Goal: Information Seeking & Learning: Check status

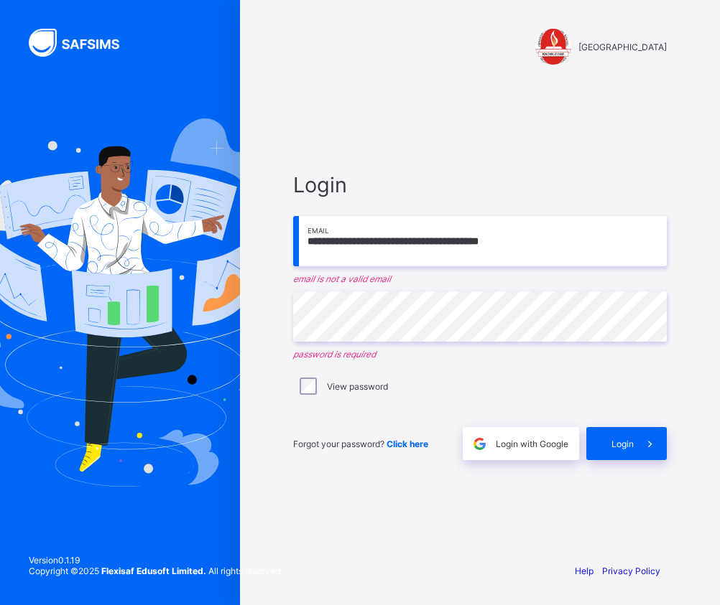
drag, startPoint x: 532, startPoint y: 242, endPoint x: 461, endPoint y: 241, distance: 71.1
click at [461, 240] on input "**********" at bounding box center [479, 241] width 373 height 50
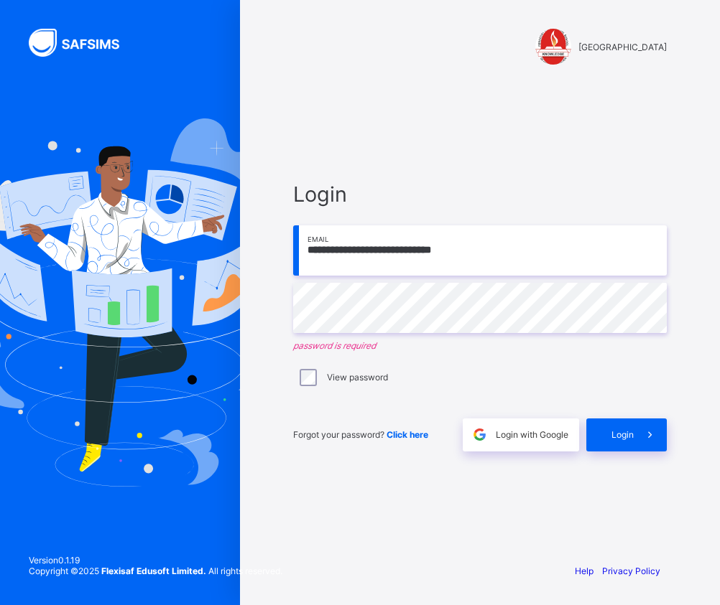
type input "**********"
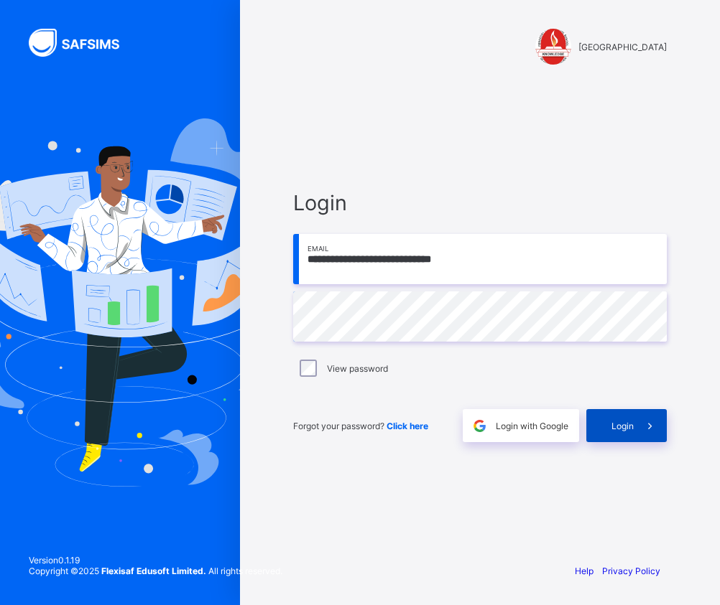
click at [633, 422] on span at bounding box center [649, 425] width 33 height 33
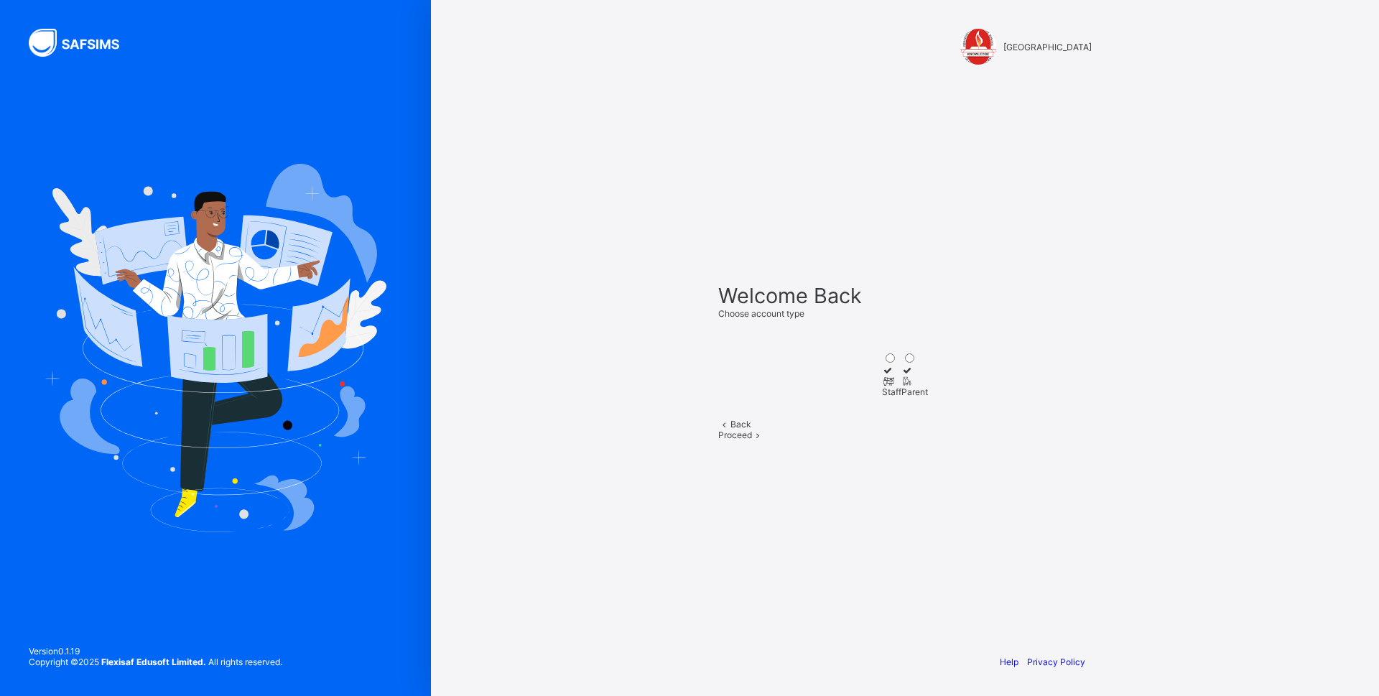
click at [719, 394] on div "Staff" at bounding box center [891, 391] width 19 height 11
click at [719, 440] on div "Proceed" at bounding box center [904, 434] width 373 height 11
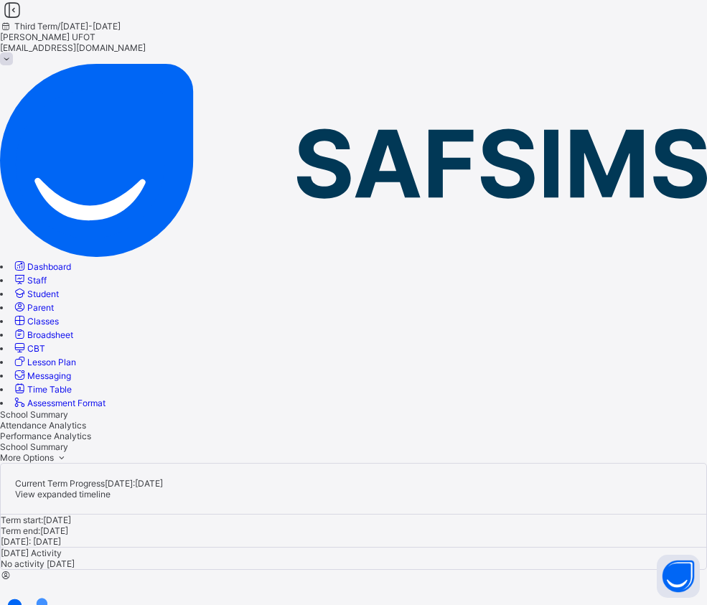
click at [73, 330] on span "Broadsheet" at bounding box center [50, 335] width 46 height 11
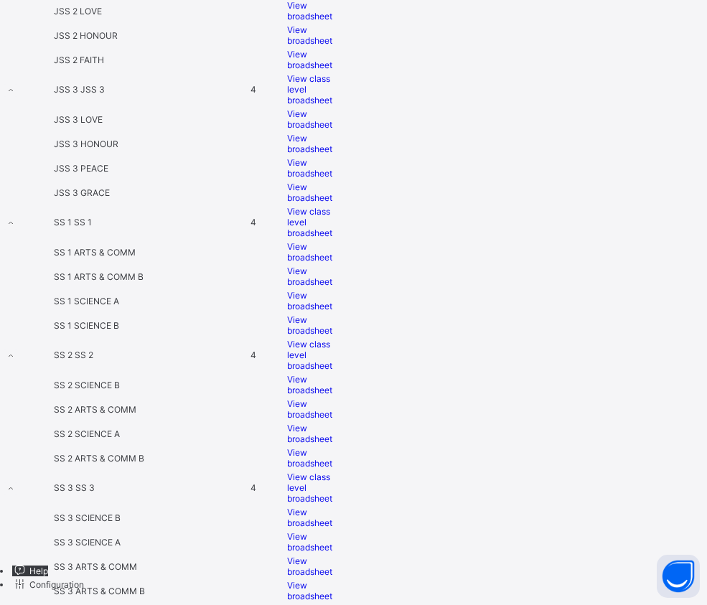
scroll to position [1960, 0]
click at [332, 580] on span "View broadsheet" at bounding box center [309, 591] width 45 height 22
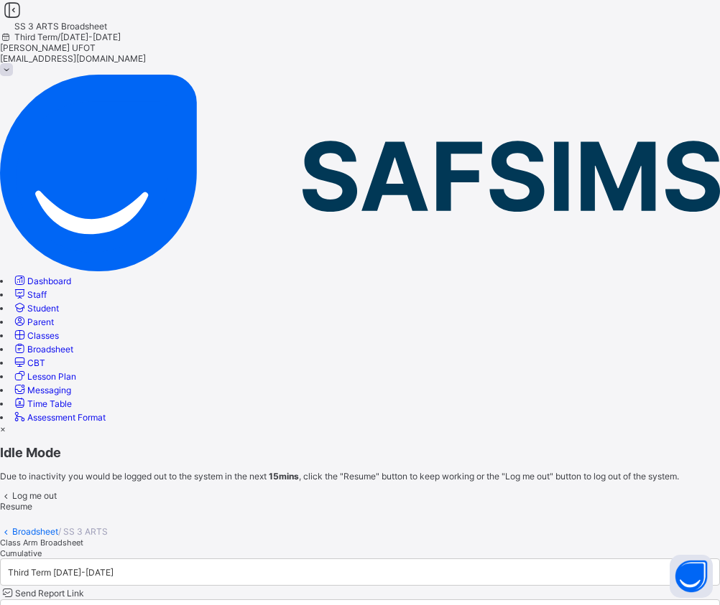
click at [32, 501] on span "Resume" at bounding box center [16, 506] width 32 height 11
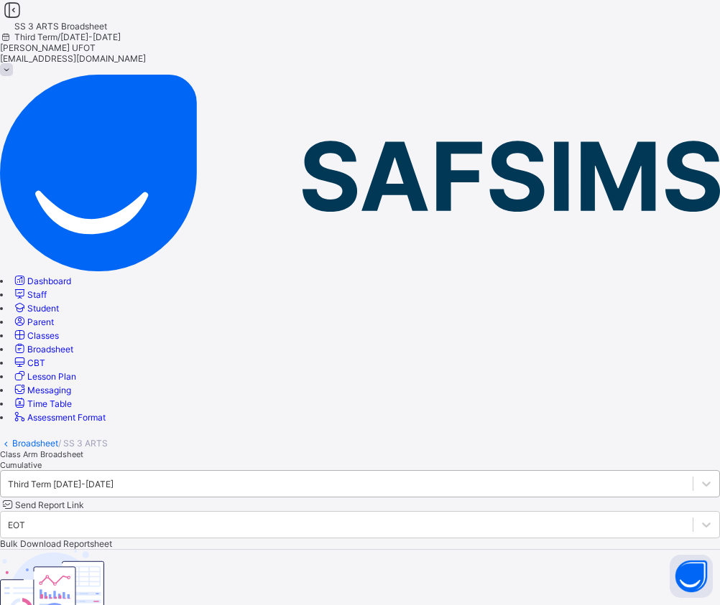
click at [113, 478] on div "Third Term [DATE]-[DATE]" at bounding box center [61, 483] width 106 height 11
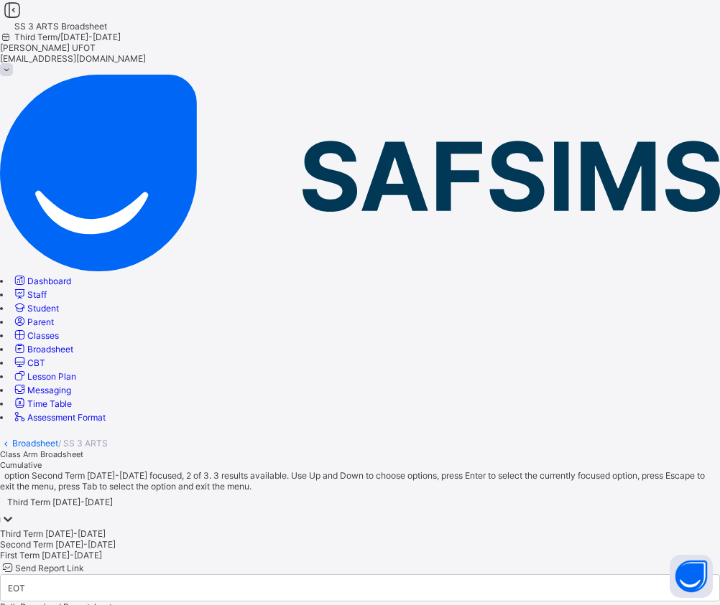
click at [325, 539] on div "Second Term [DATE]-[DATE]" at bounding box center [360, 544] width 720 height 11
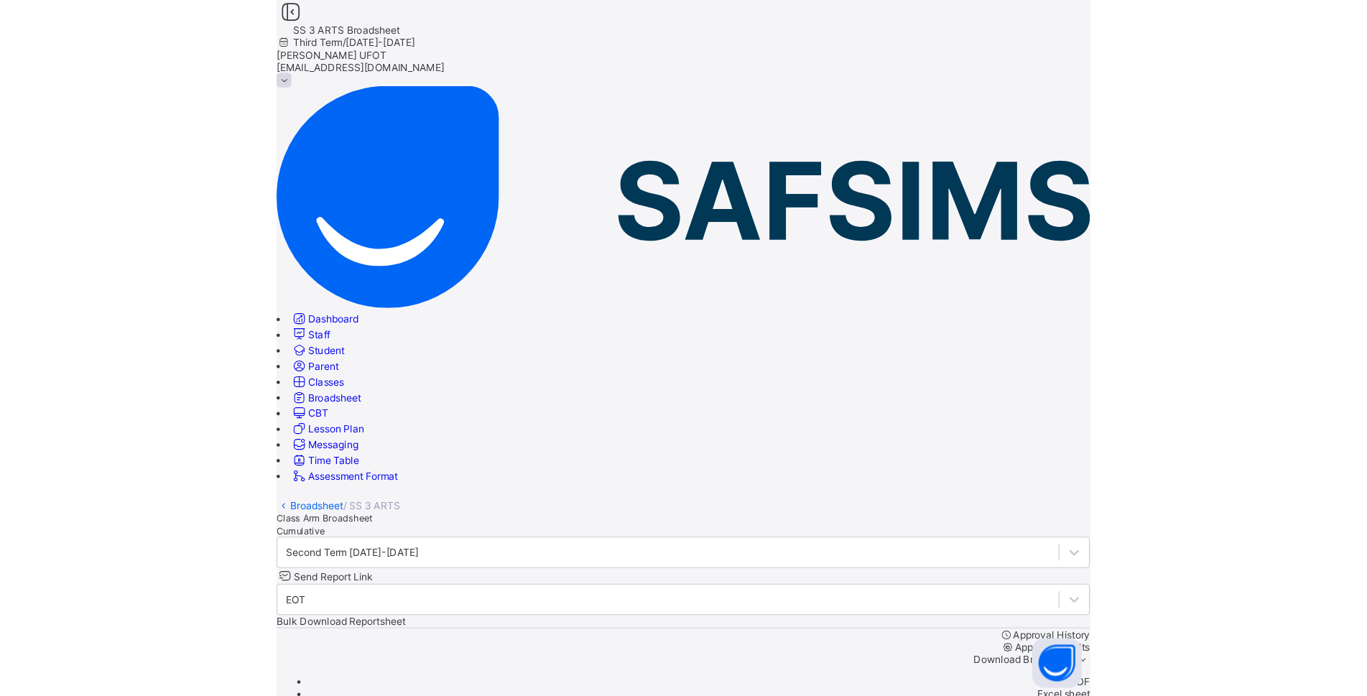
scroll to position [215, 0]
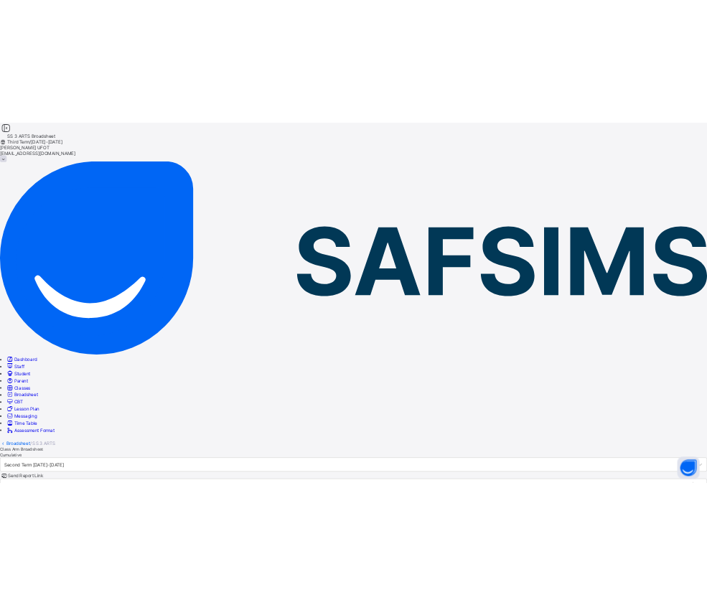
scroll to position [86, 0]
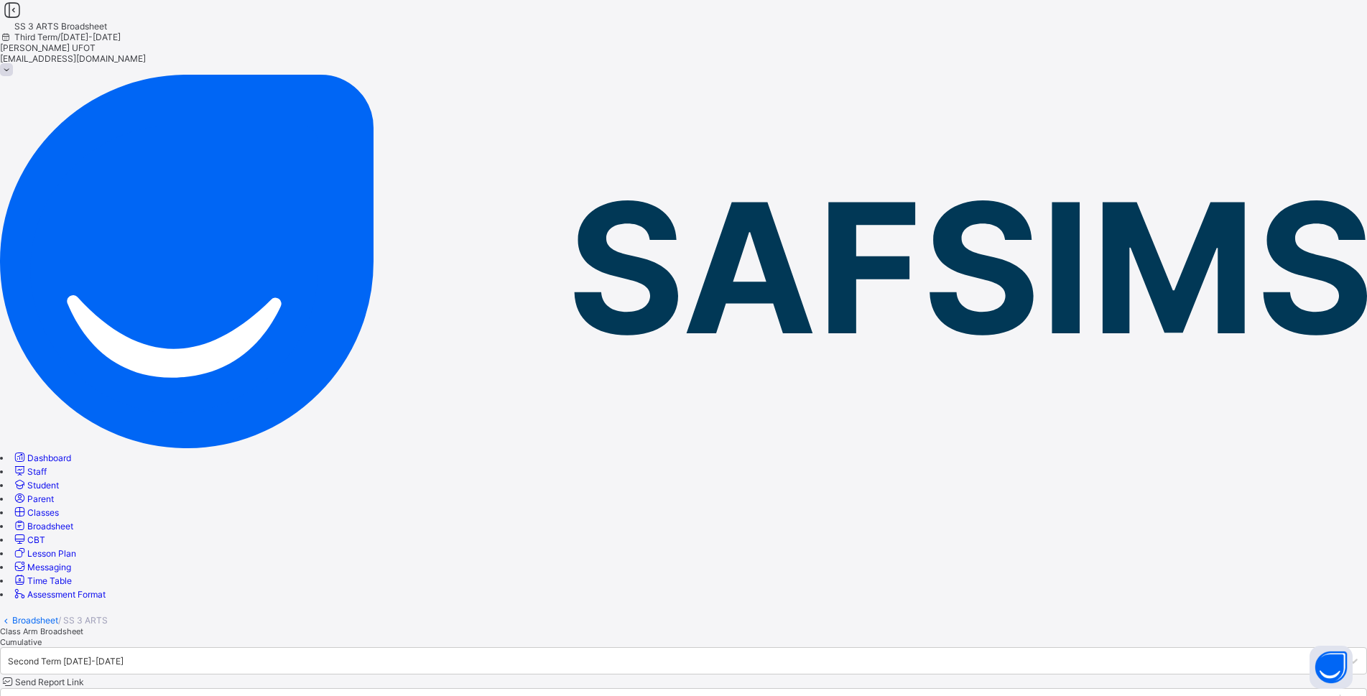
click at [370, 605] on div "Second Term [DATE]-[DATE]" at bounding box center [670, 661] width 1339 height 20
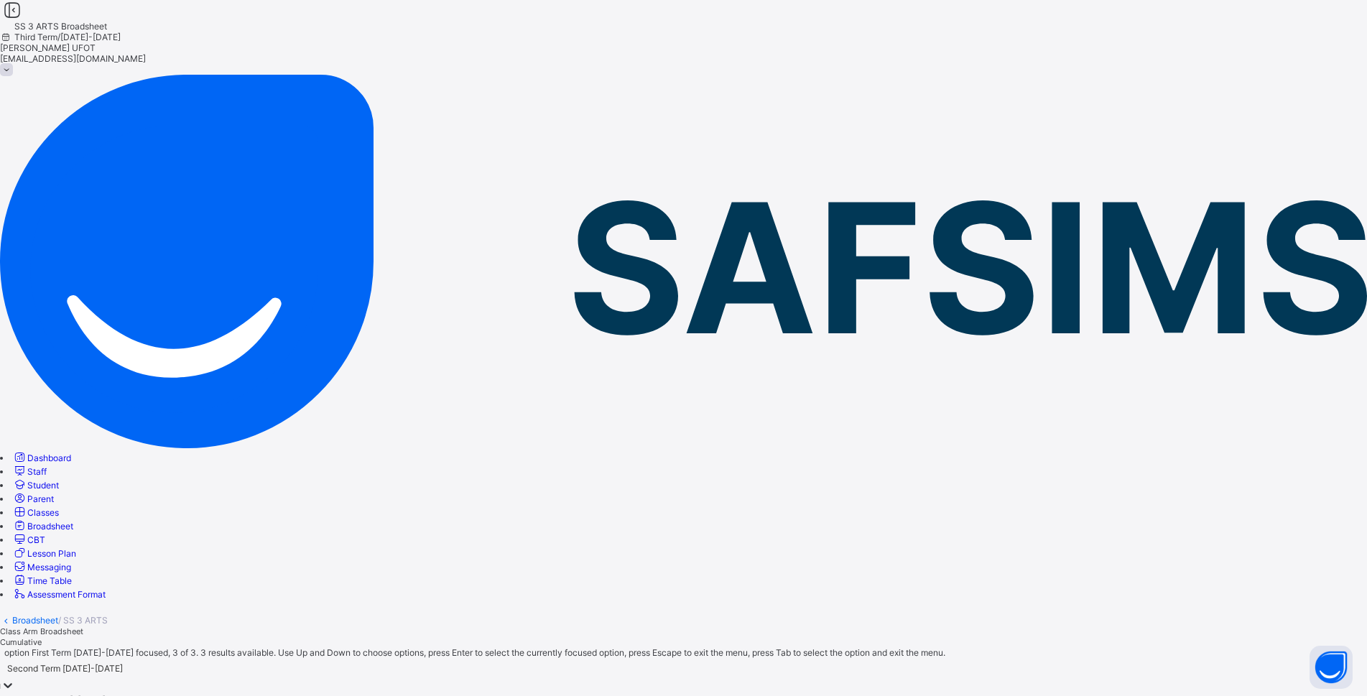
drag, startPoint x: 315, startPoint y: 243, endPoint x: 321, endPoint y: 292, distance: 48.5
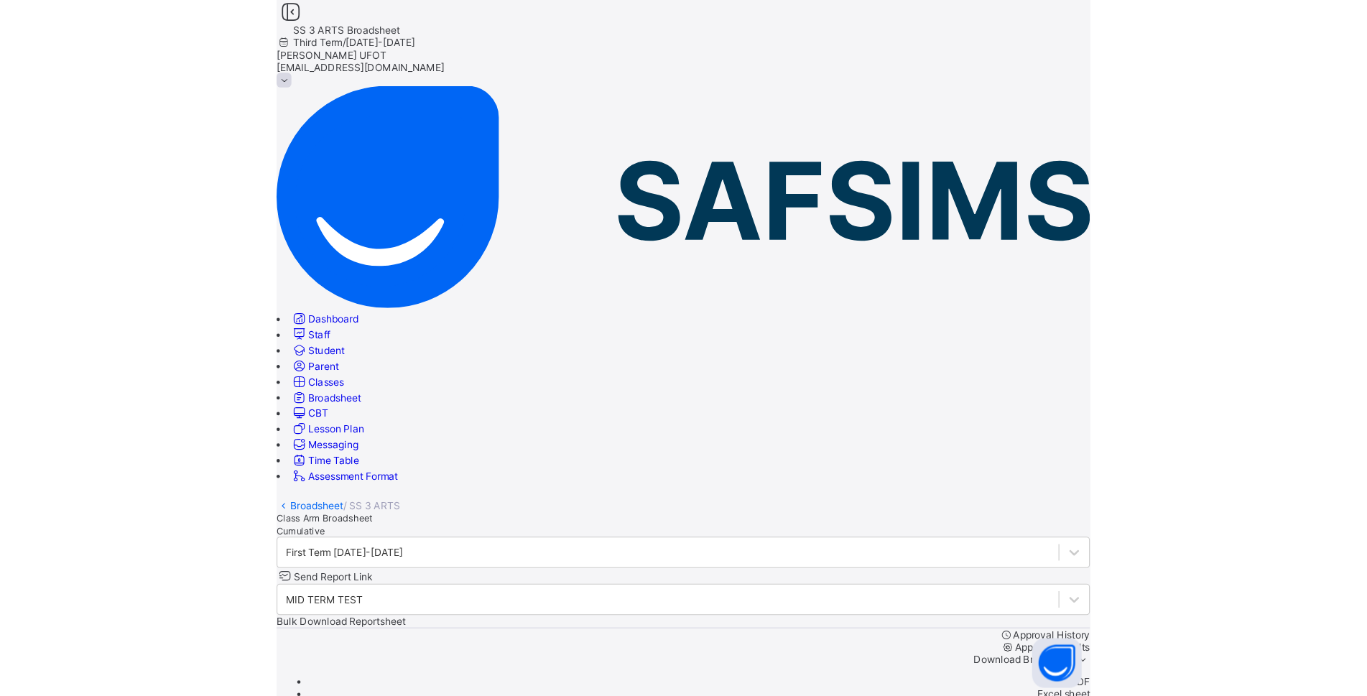
scroll to position [215, 0]
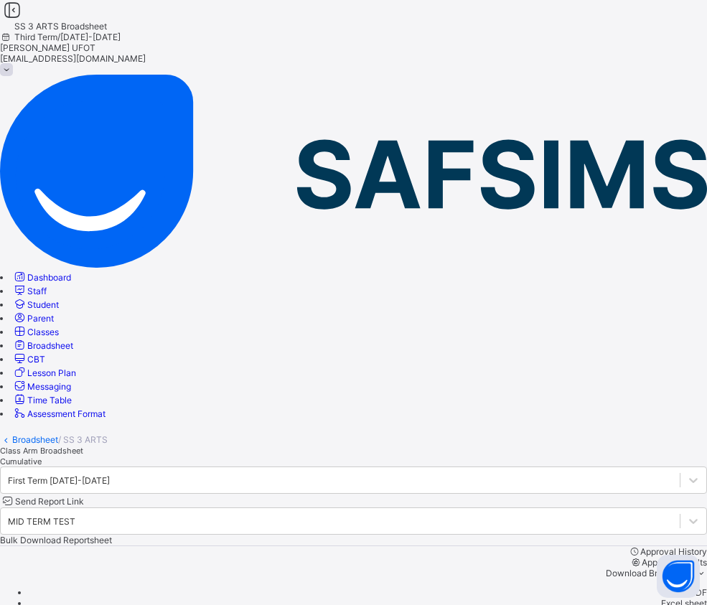
click at [58, 434] on link "Broadsheet" at bounding box center [35, 439] width 46 height 11
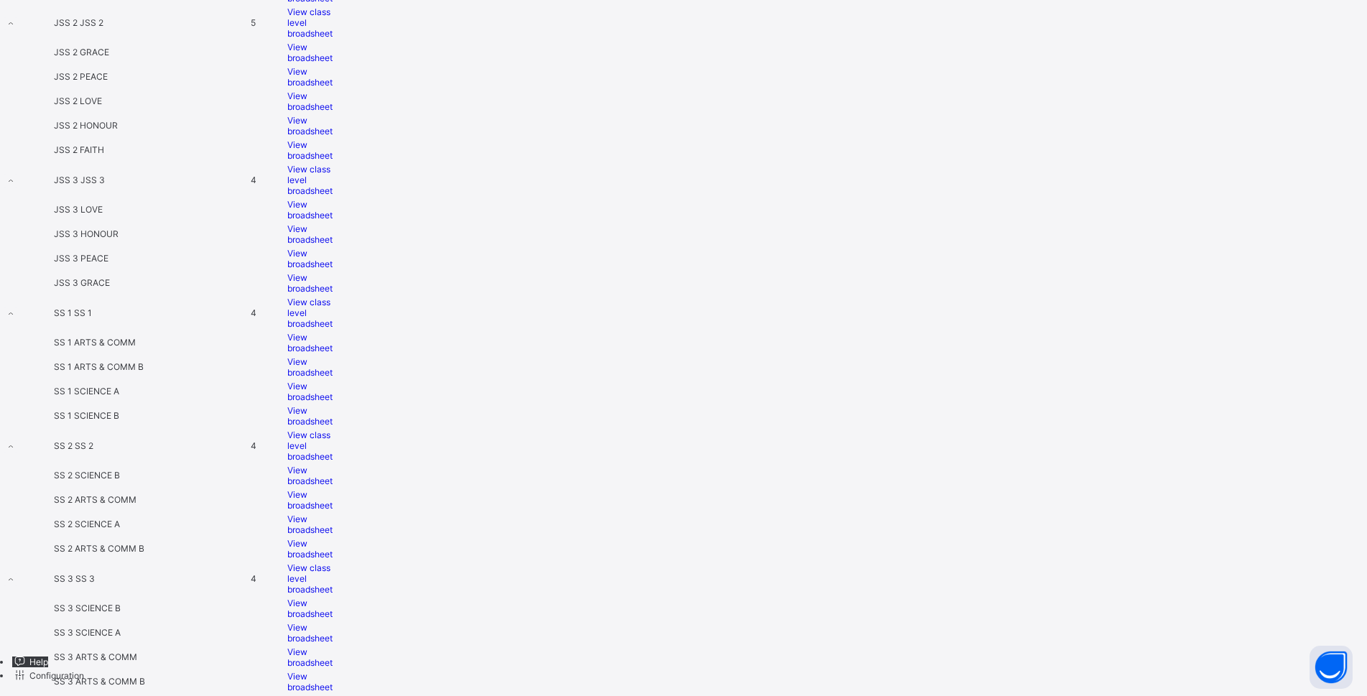
scroll to position [1859, 0]
click at [332, 605] on span "View broadsheet" at bounding box center [309, 657] width 45 height 22
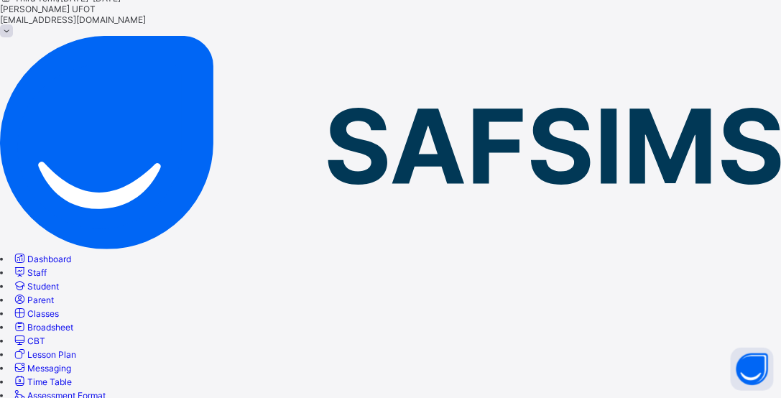
scroll to position [148, 0]
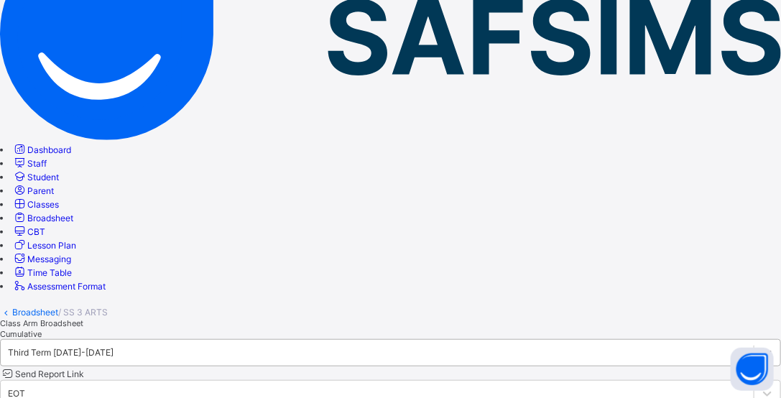
click at [719, 340] on div at bounding box center [767, 353] width 26 height 26
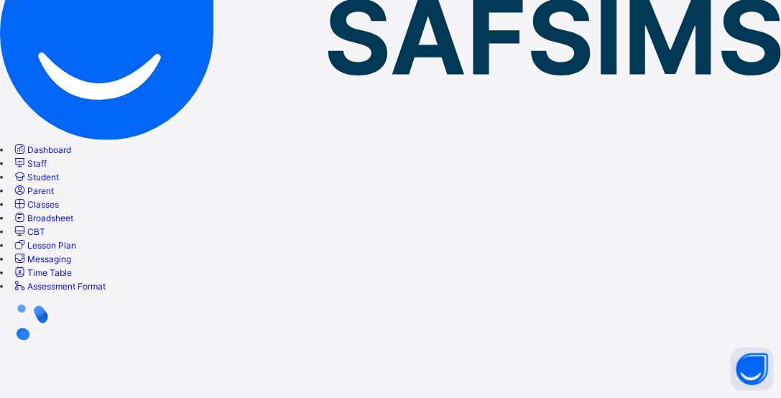
scroll to position [0, 0]
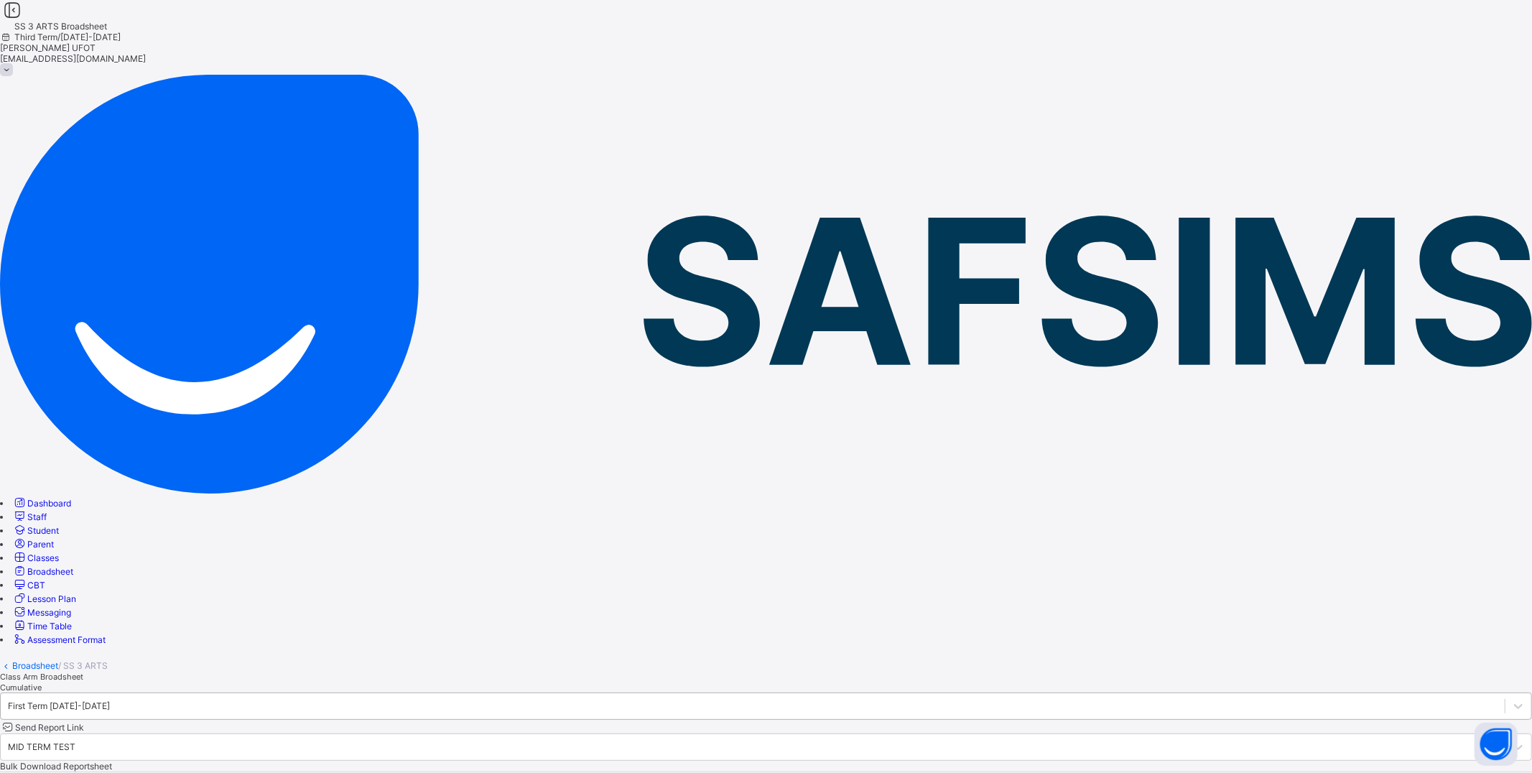
click at [110, 605] on div "First Term [DATE]-[DATE]" at bounding box center [59, 705] width 102 height 11
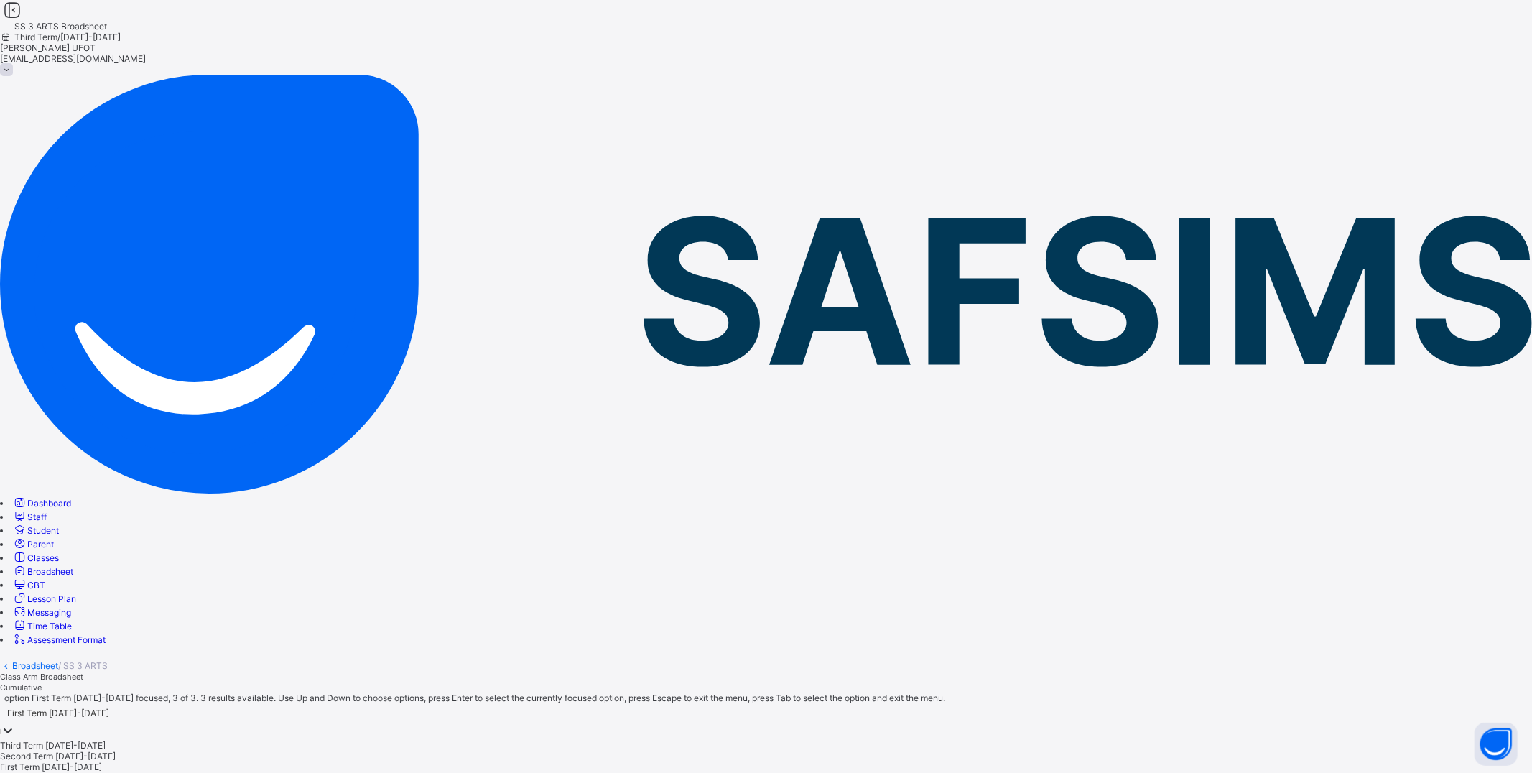
click at [259, 605] on div "First Term [DATE]-[DATE]" at bounding box center [766, 766] width 1532 height 11
click at [283, 605] on div "First Term [DATE]-[DATE]" at bounding box center [766, 713] width 1532 height 20
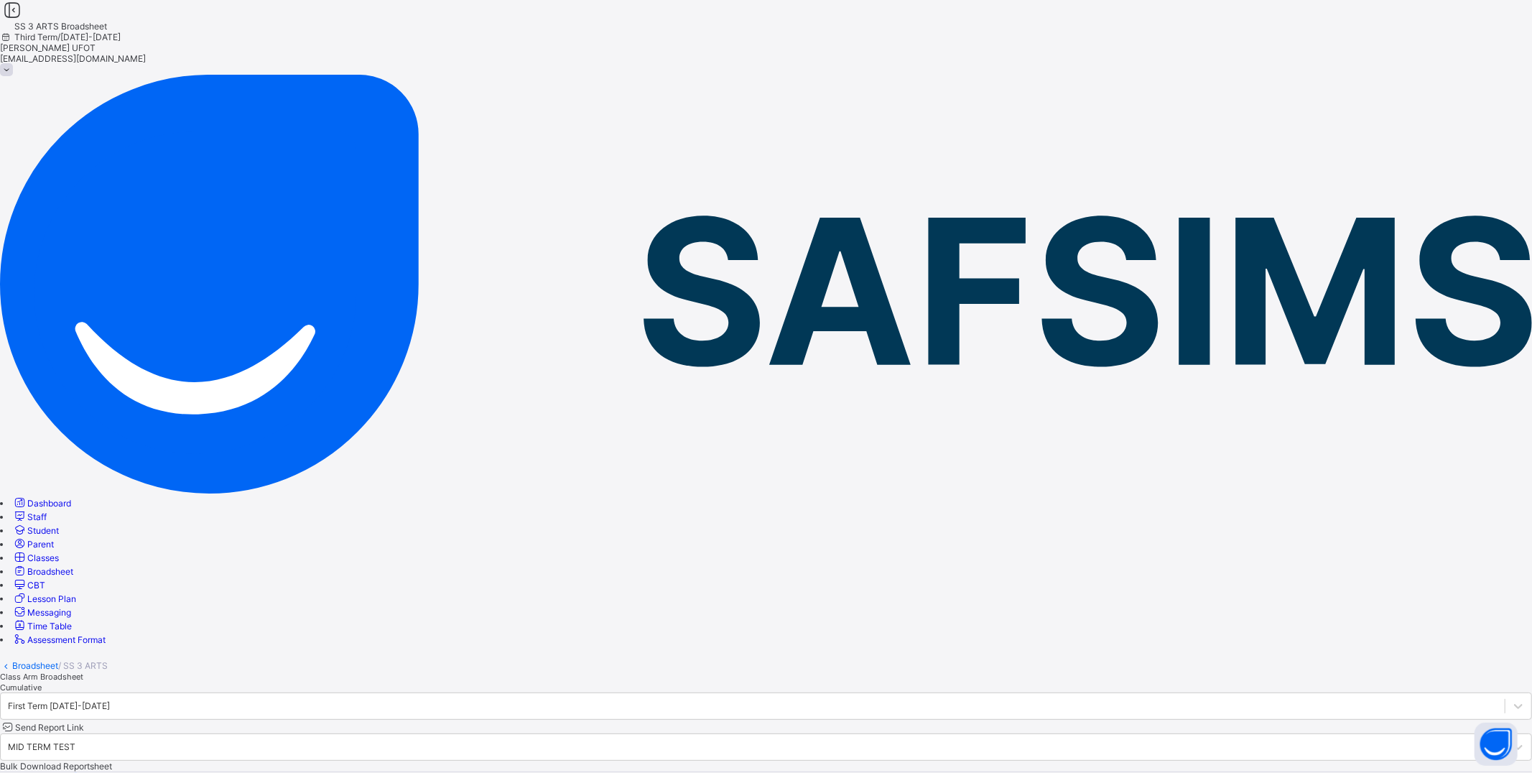
click at [536, 605] on div "Broadsheet / SS 3 ARTS Class Arm Broadsheet Cumulative First Term [DATE]-[DATE]…" at bounding box center [766, 775] width 1532 height 259
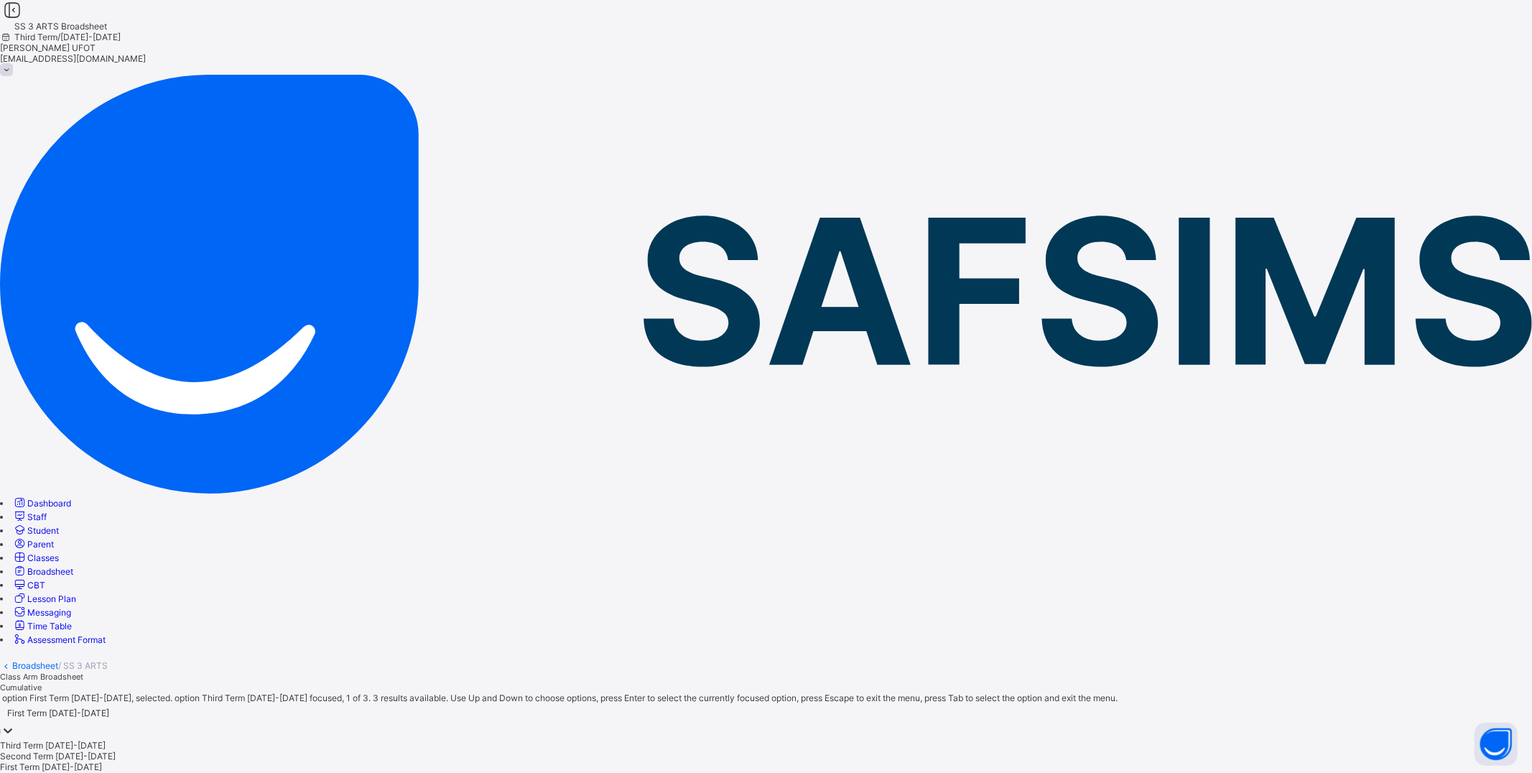
click at [109, 605] on div "First Term [DATE]-[DATE]" at bounding box center [58, 712] width 102 height 11
click at [267, 605] on div "Second Term [DATE]-[DATE]" at bounding box center [766, 755] width 1532 height 11
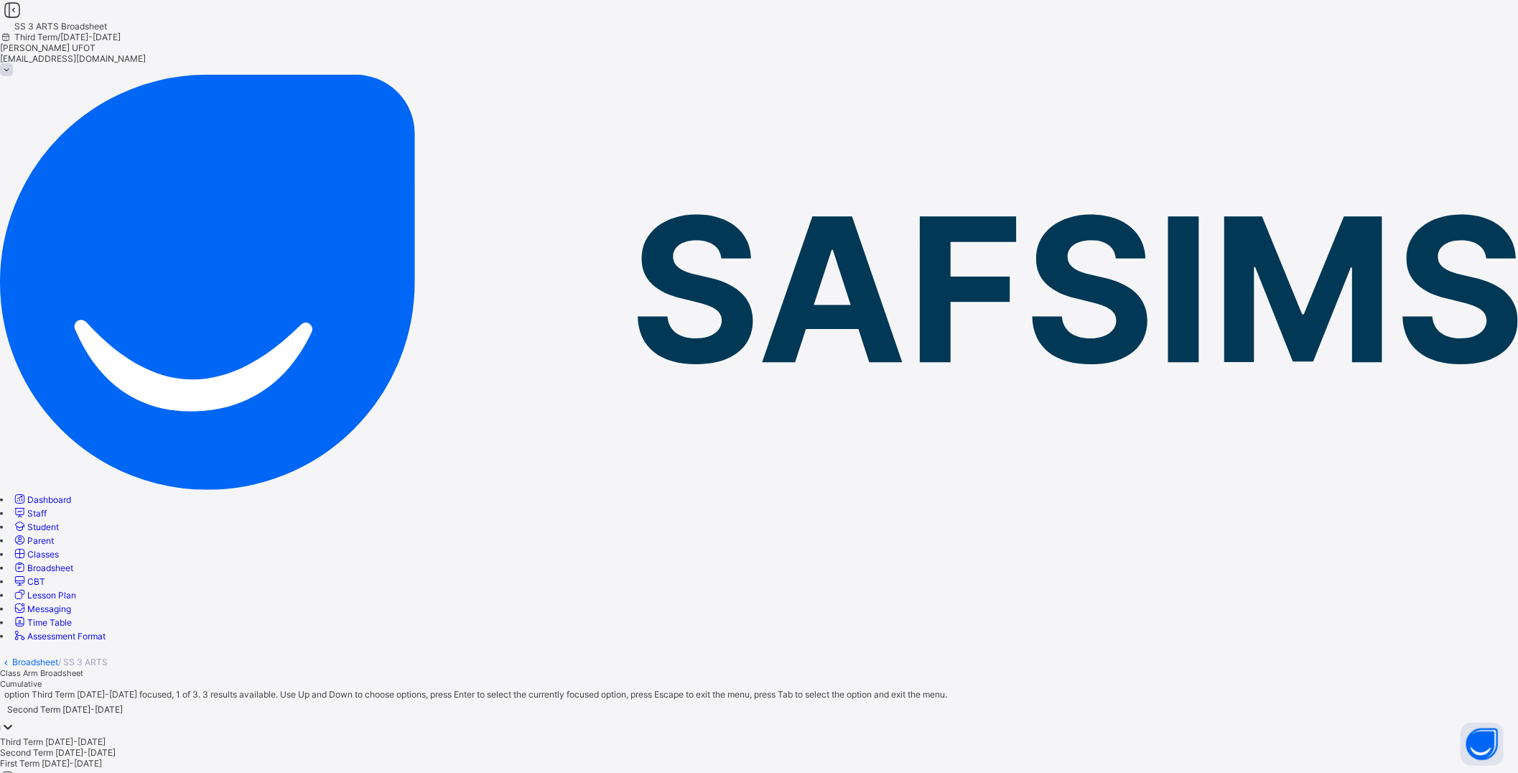
click at [15, 605] on div at bounding box center [8, 728] width 14 height 17
click at [338, 605] on div "First Term [DATE]-[DATE]" at bounding box center [759, 763] width 1518 height 11
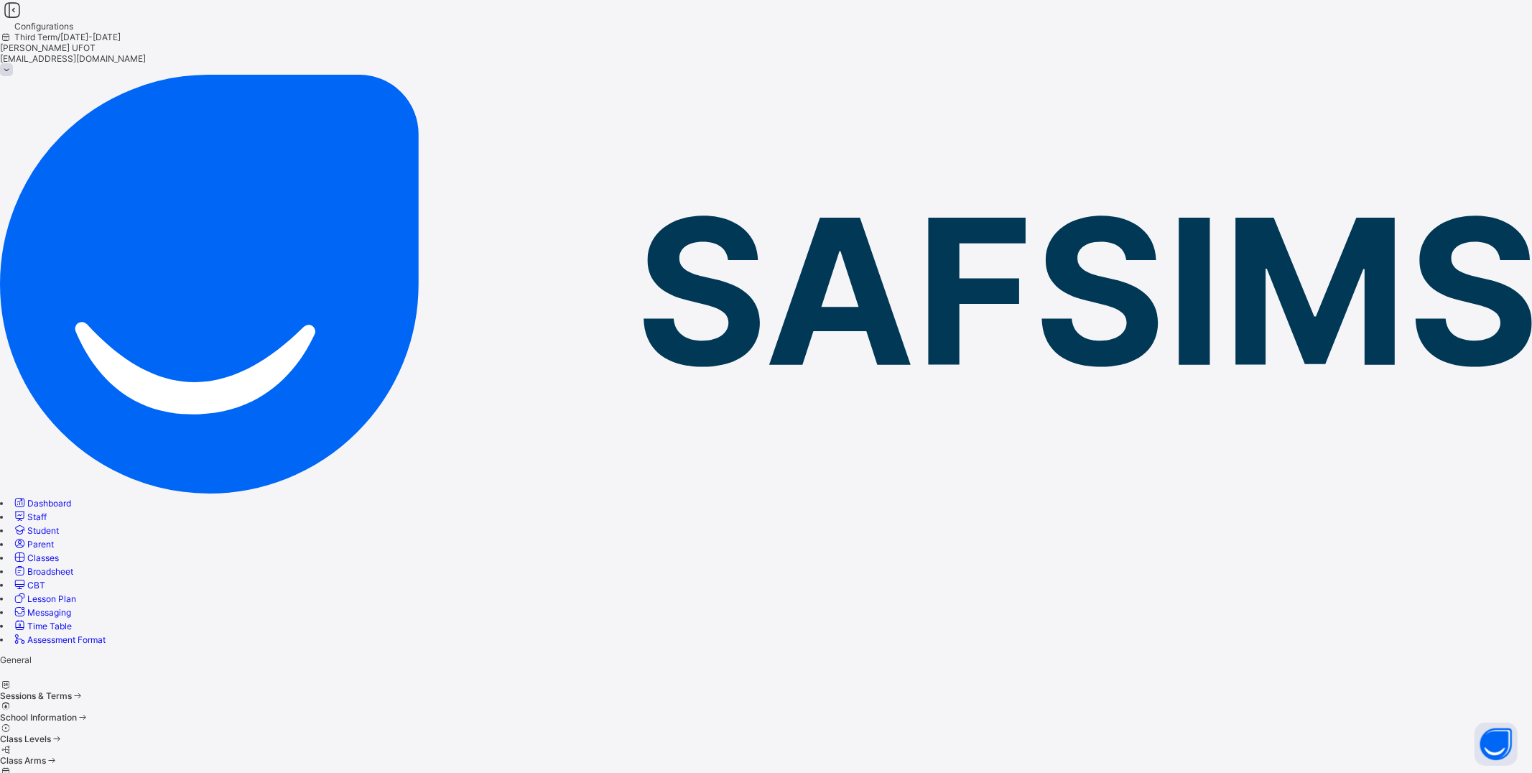
click at [296, 605] on div "Sessions & Terms" at bounding box center [766, 695] width 1532 height 11
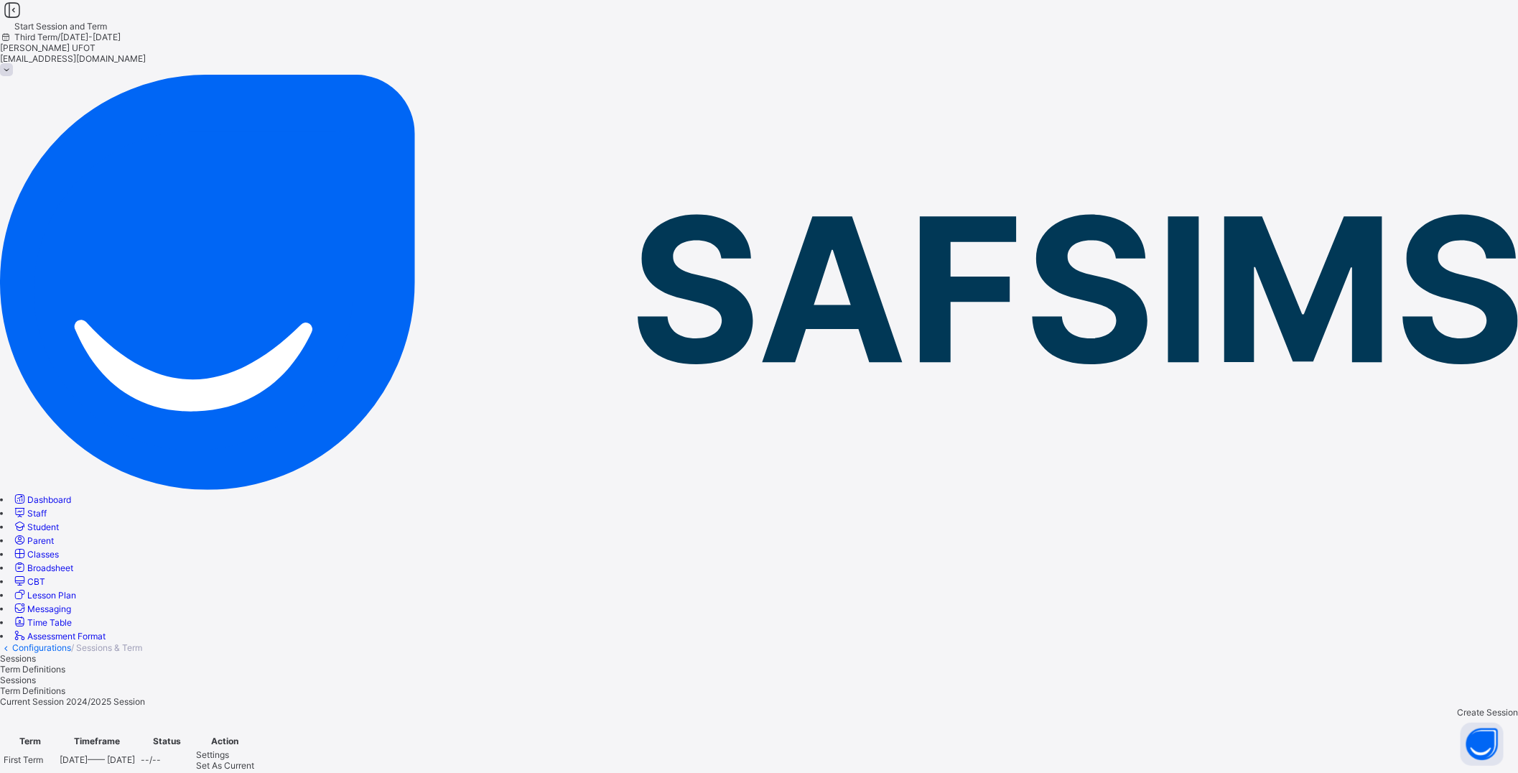
click at [229, 605] on span "Settings" at bounding box center [212, 754] width 33 height 11
click at [94, 605] on link "Sessions-and-terms" at bounding box center [53, 647] width 82 height 11
click at [229, 605] on span "Settings" at bounding box center [212, 754] width 33 height 11
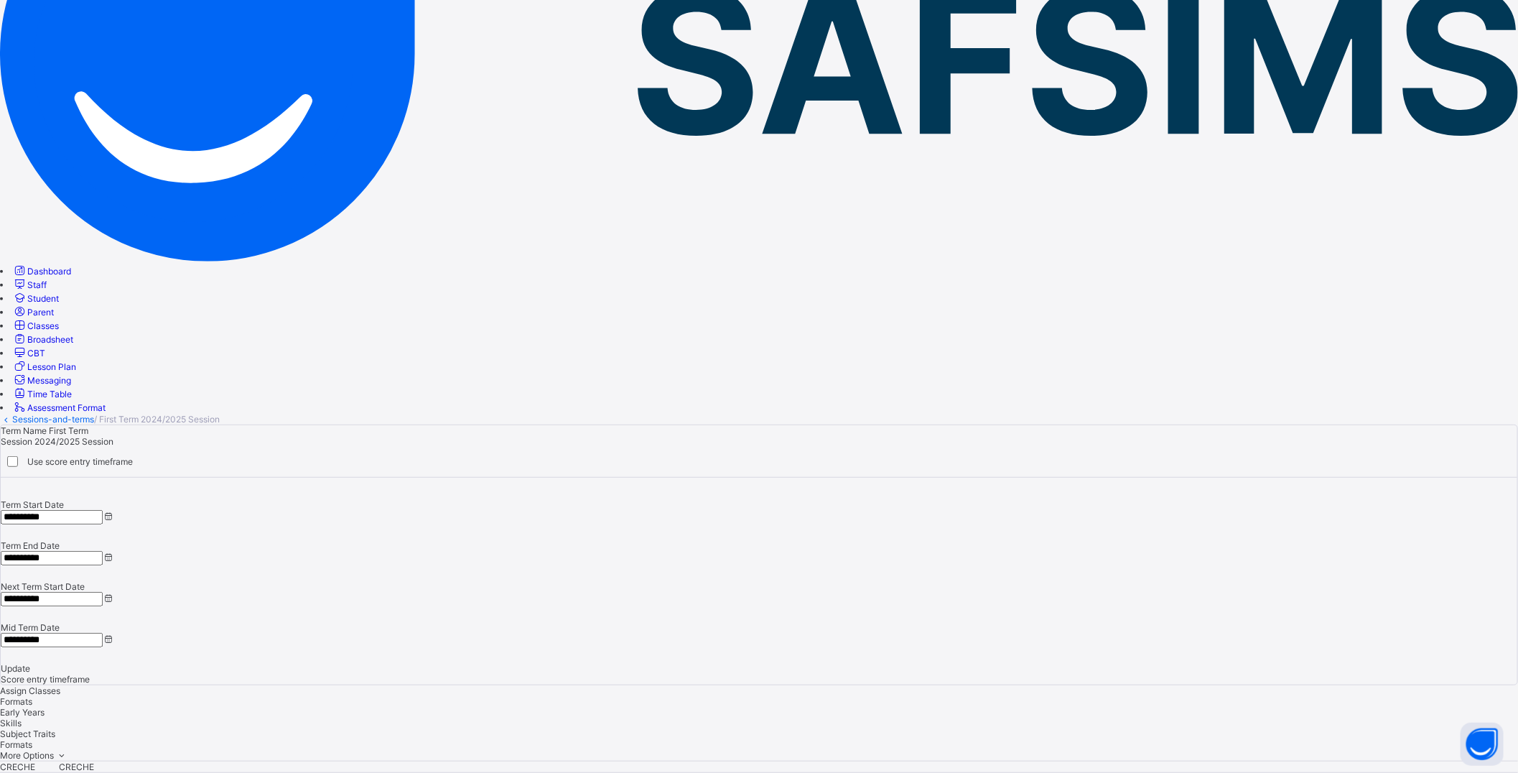
scroll to position [239, 0]
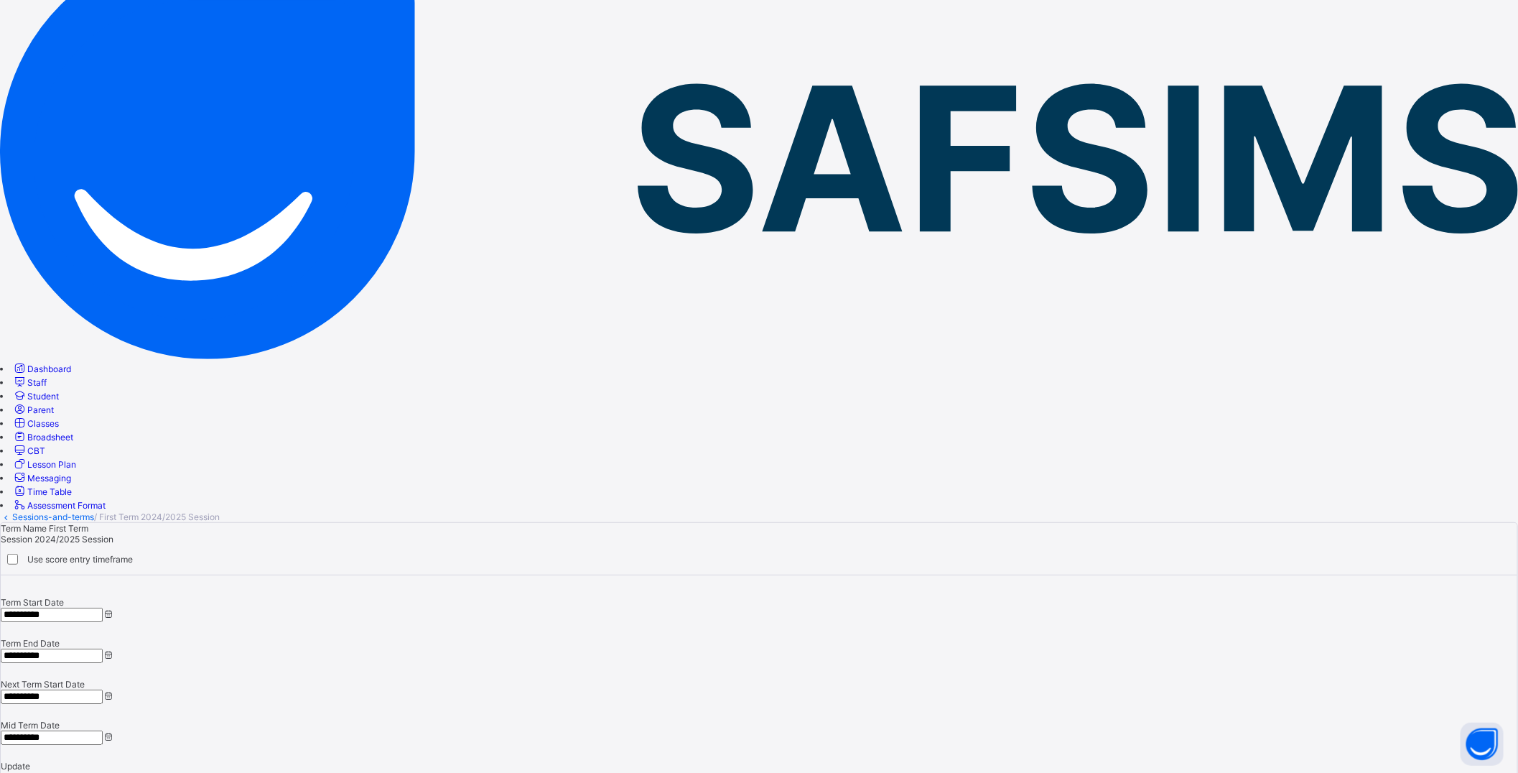
scroll to position [0, 0]
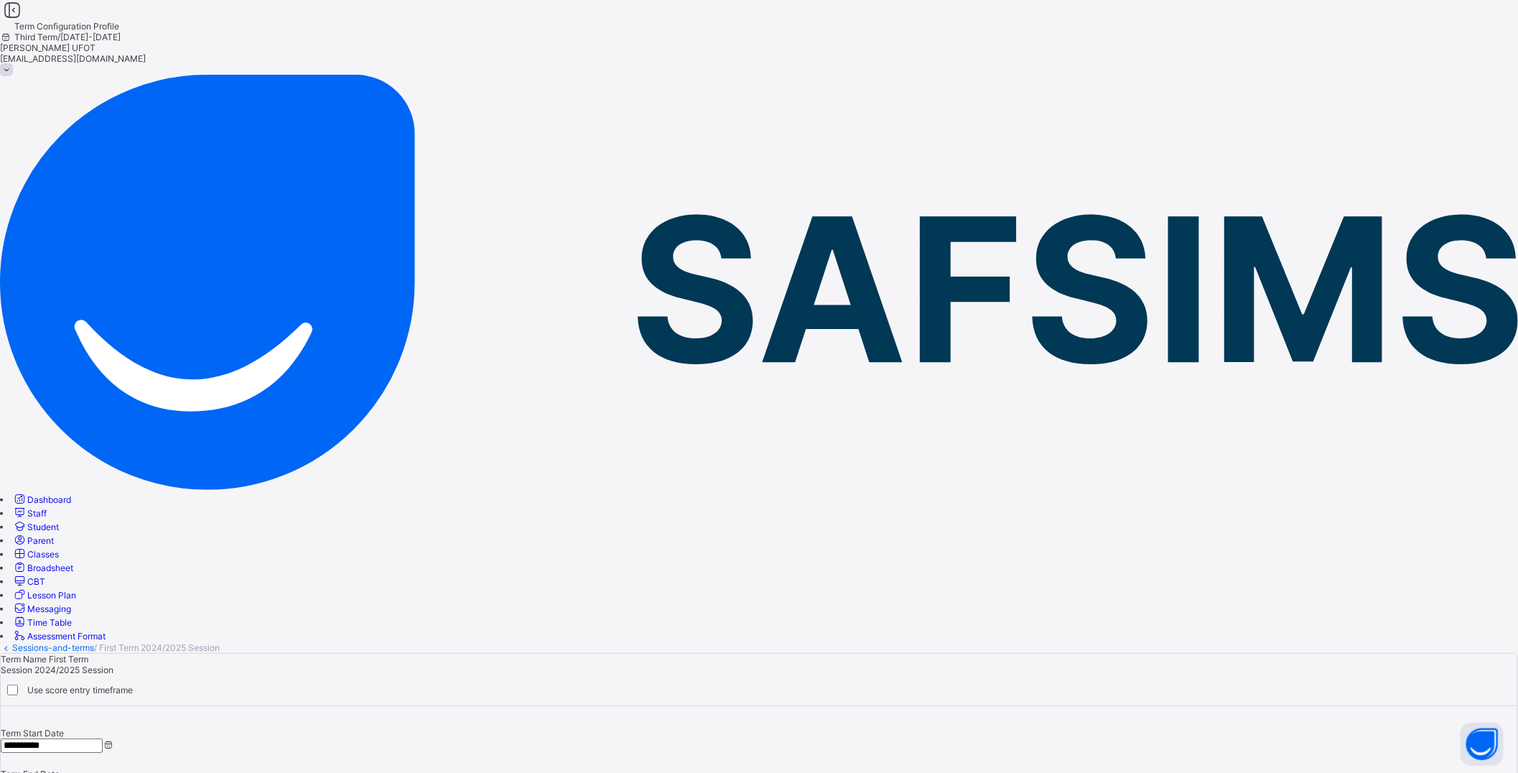
click at [73, 562] on span "Broadsheet" at bounding box center [50, 567] width 46 height 11
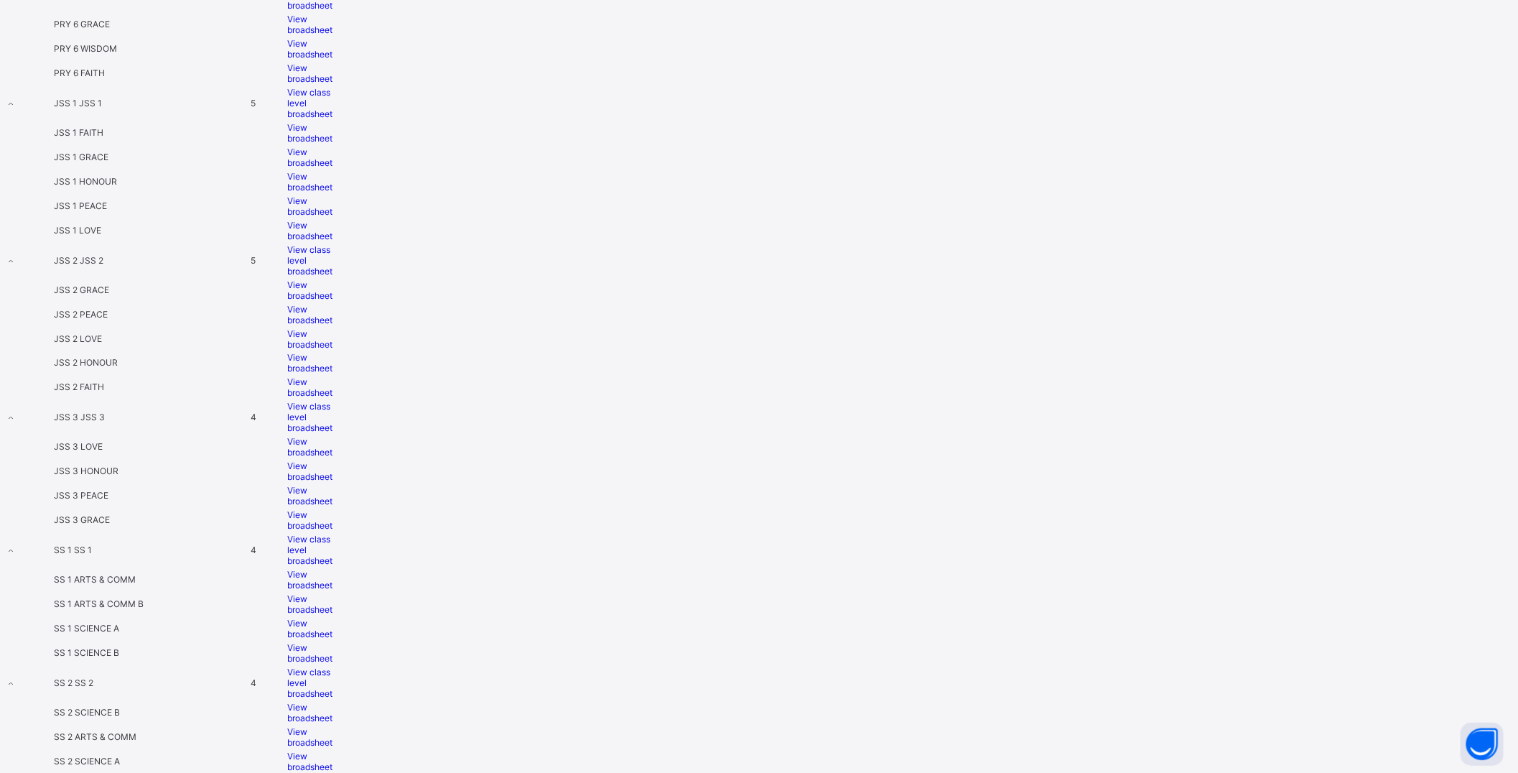
scroll to position [1785, 0]
click at [332, 605] on span "View broadsheet" at bounding box center [309, 734] width 45 height 22
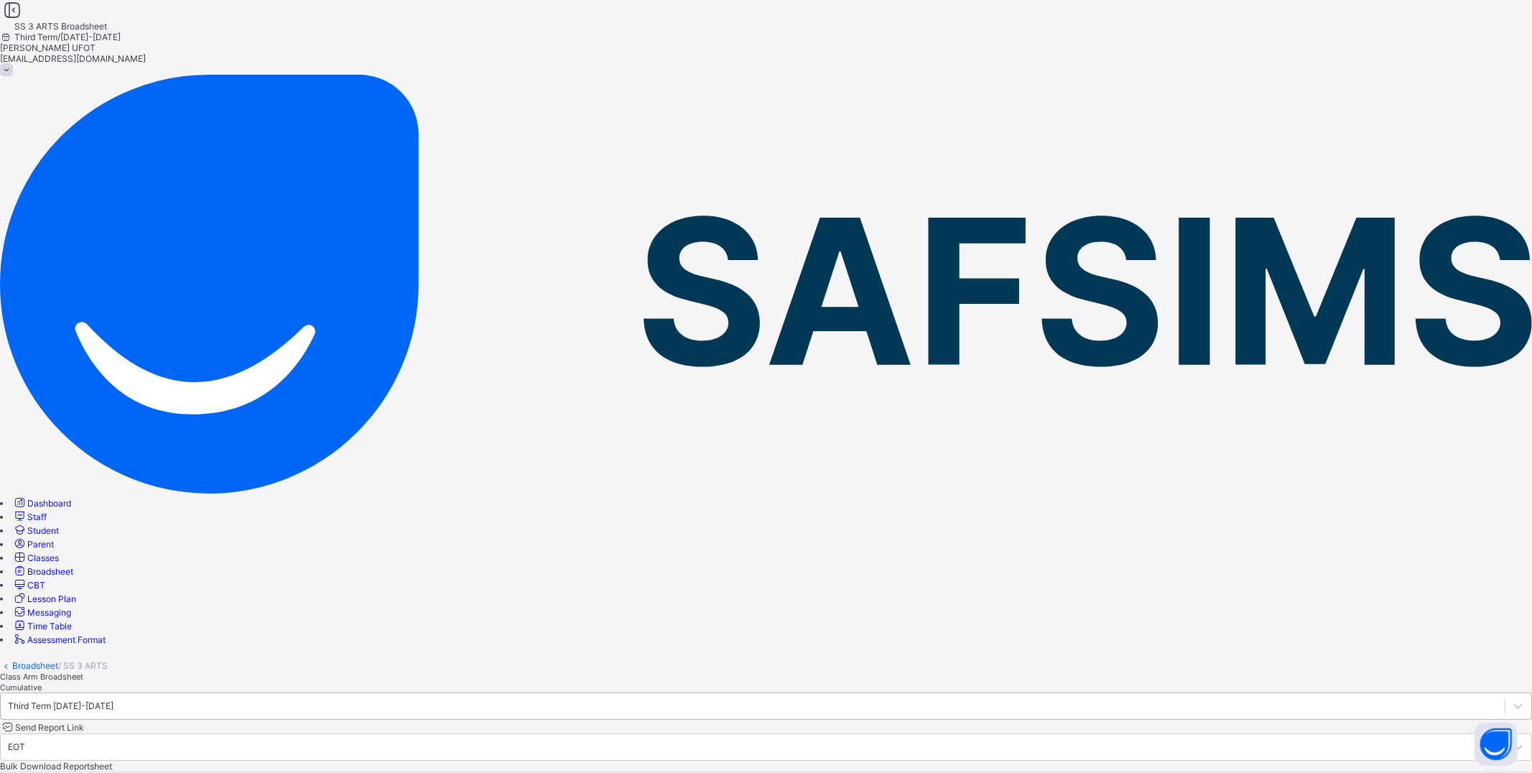
click at [113, 605] on div "Third Term [DATE]-[DATE]" at bounding box center [61, 705] width 106 height 11
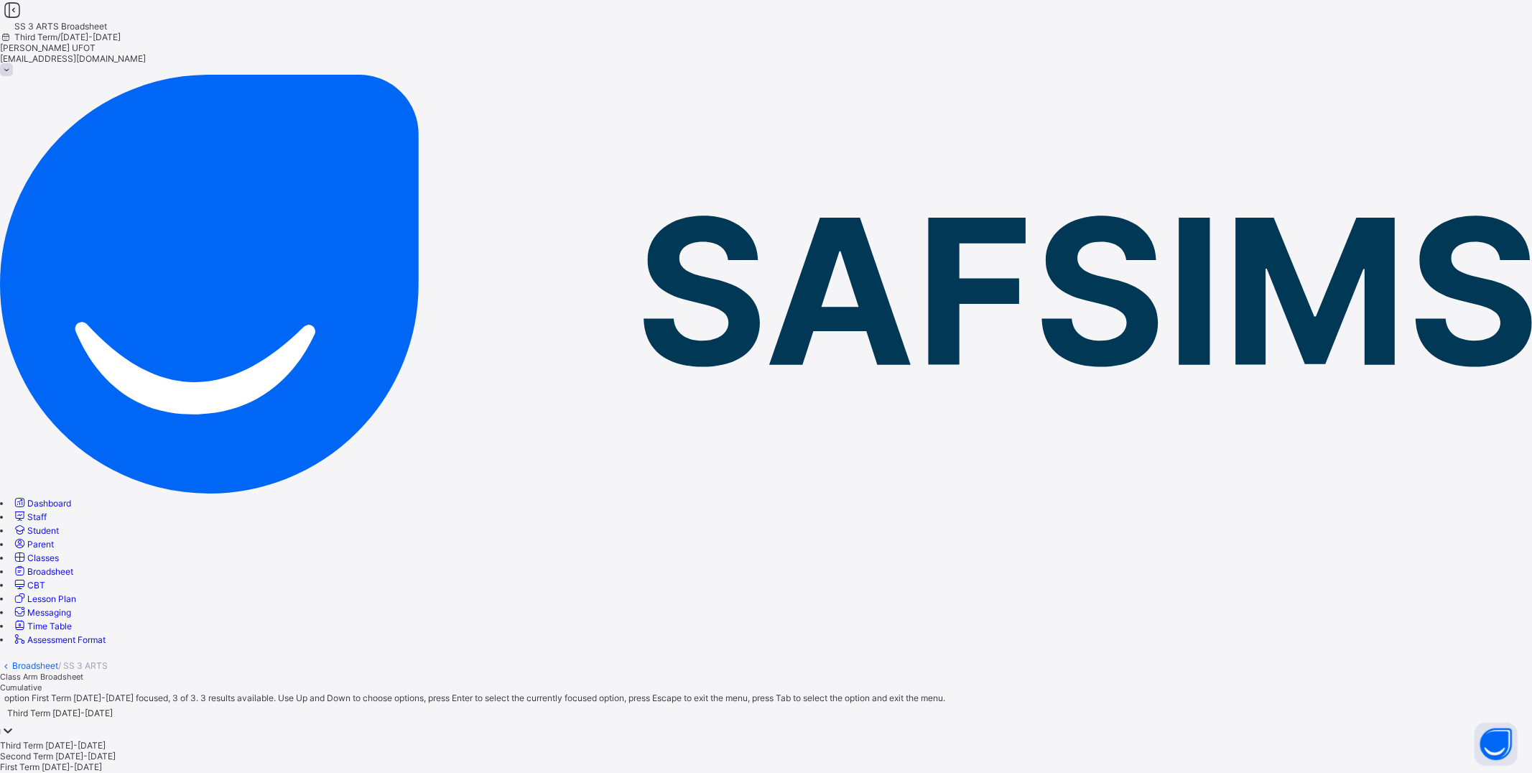
click at [291, 605] on div "First Term [DATE]-[DATE]" at bounding box center [766, 766] width 1532 height 11
click at [15, 605] on icon at bounding box center [8, 730] width 14 height 14
click at [320, 605] on div "First Term [DATE]-[DATE]" at bounding box center [766, 766] width 1532 height 11
click at [719, 605] on div at bounding box center [1518, 767] width 26 height 26
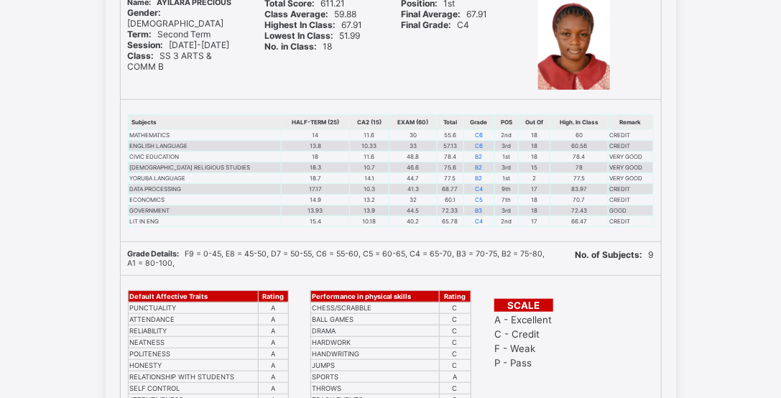
scroll to position [205, 0]
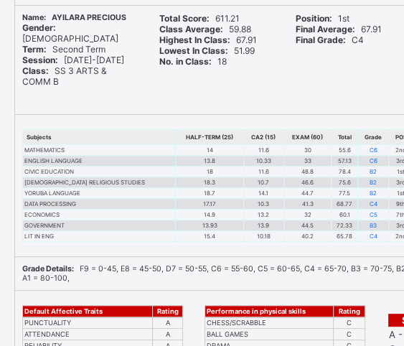
click at [311, 89] on div "Position: 1st Final Average: 67.91 Final Grade: C4" at bounding box center [354, 60] width 130 height 109
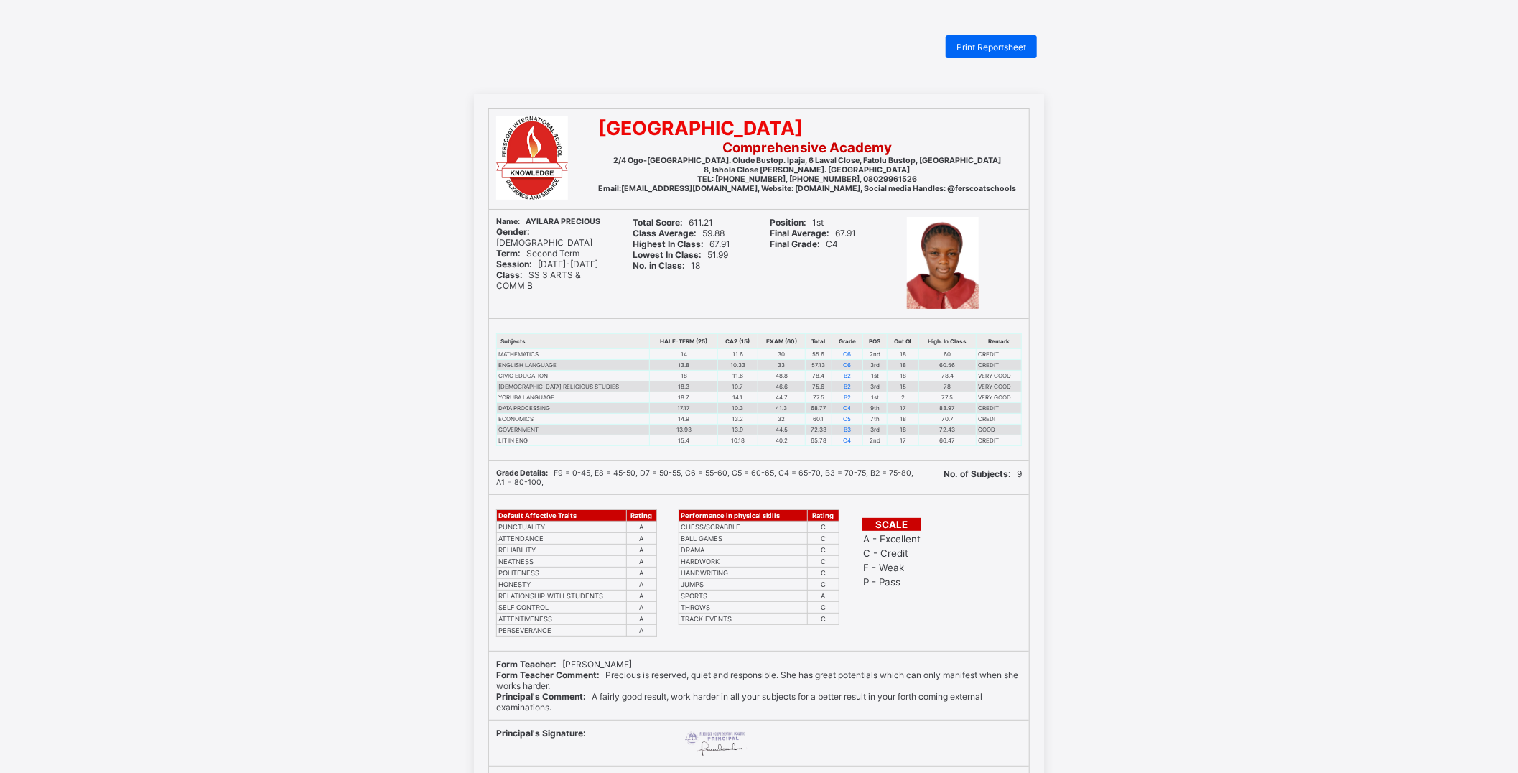
scroll to position [0, 0]
